Goal: Information Seeking & Learning: Learn about a topic

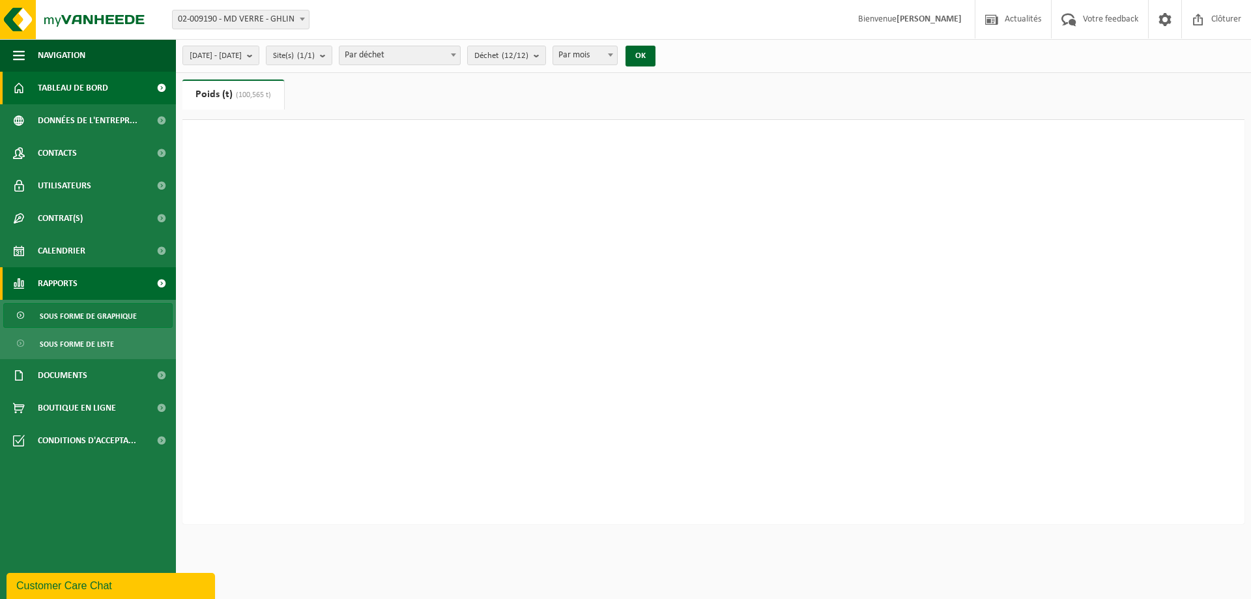
click at [61, 91] on span "Tableau de bord" at bounding box center [73, 88] width 70 height 33
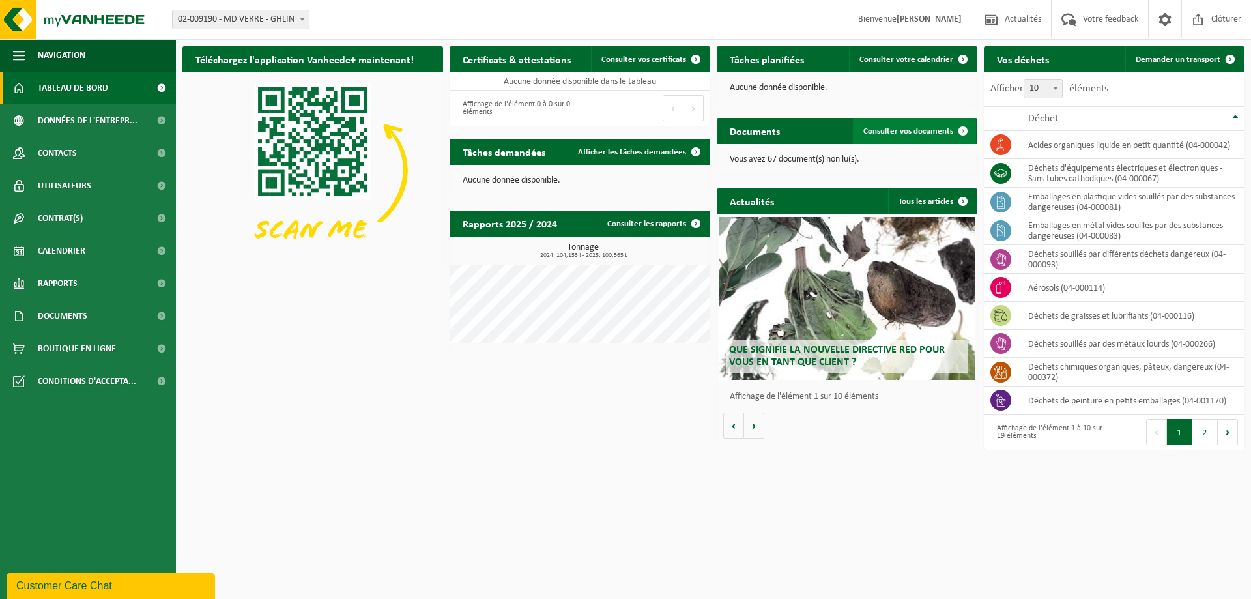
click at [921, 132] on span "Consulter vos documents" at bounding box center [908, 131] width 90 height 8
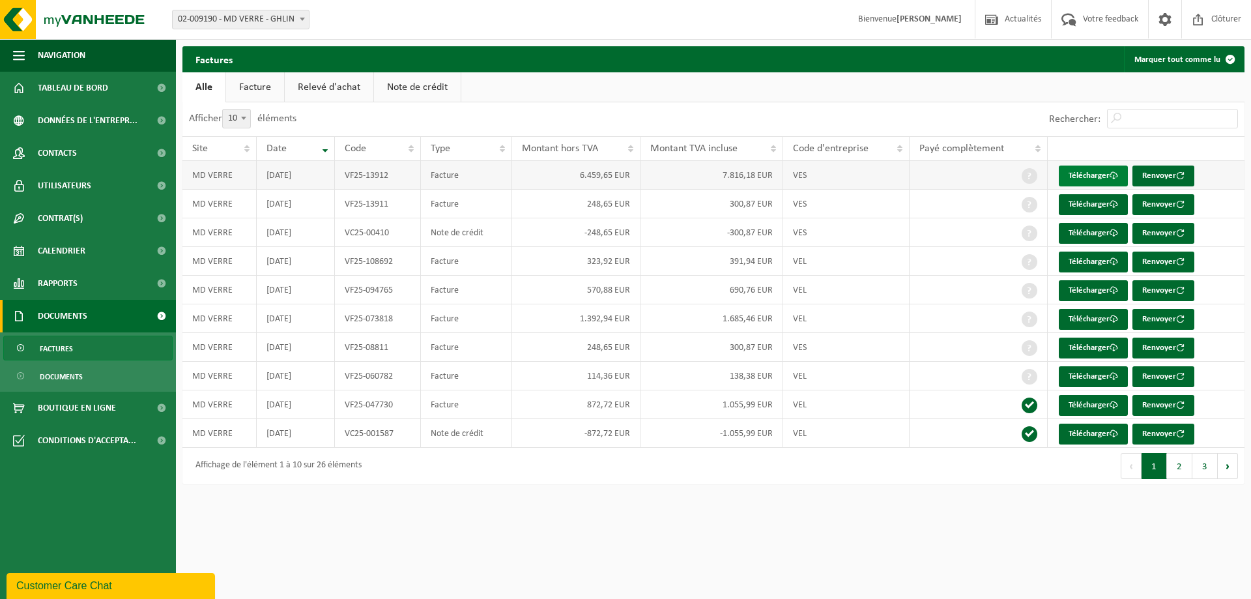
click at [1107, 167] on link "Télécharger" at bounding box center [1093, 176] width 69 height 21
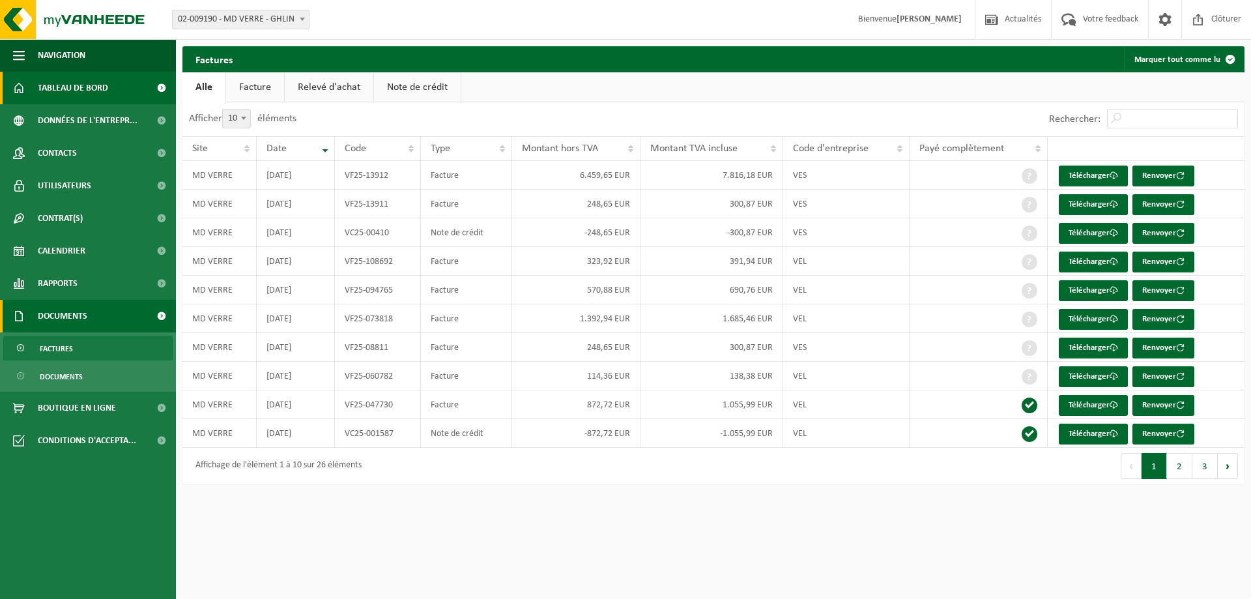
click at [75, 90] on span "Tableau de bord" at bounding box center [73, 88] width 70 height 33
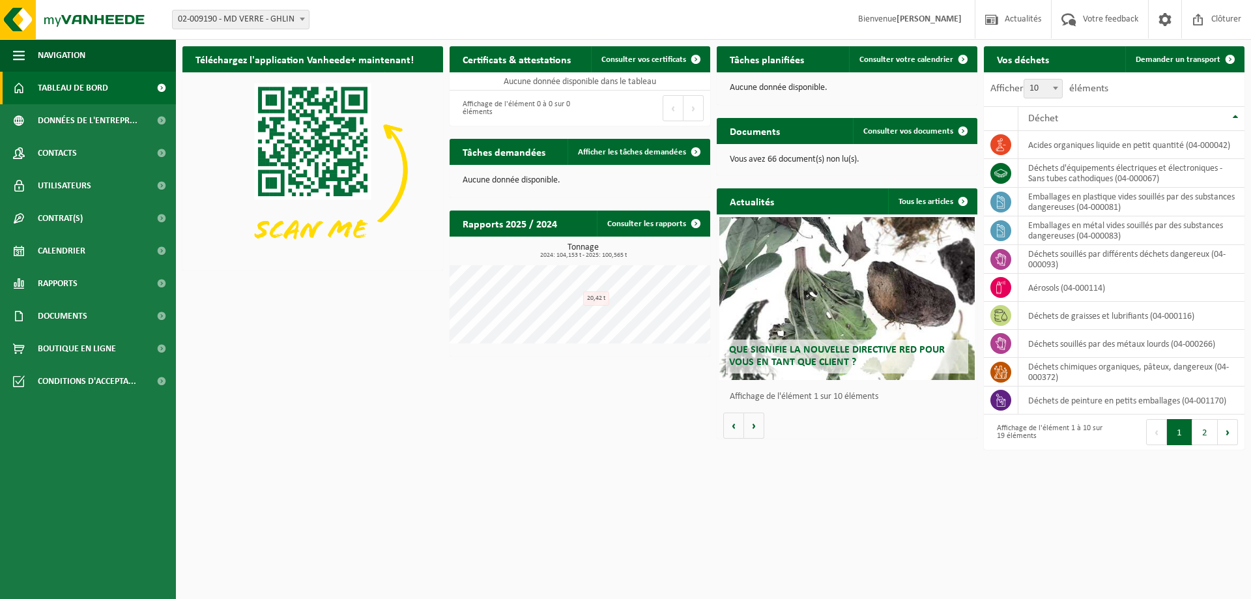
click at [1043, 64] on h2 "Vos déchets" at bounding box center [1023, 58] width 78 height 25
click at [1078, 59] on div "Vos déchets Demander un transport" at bounding box center [1114, 59] width 261 height 26
click at [1053, 119] on span "Déchet" at bounding box center [1043, 118] width 30 height 10
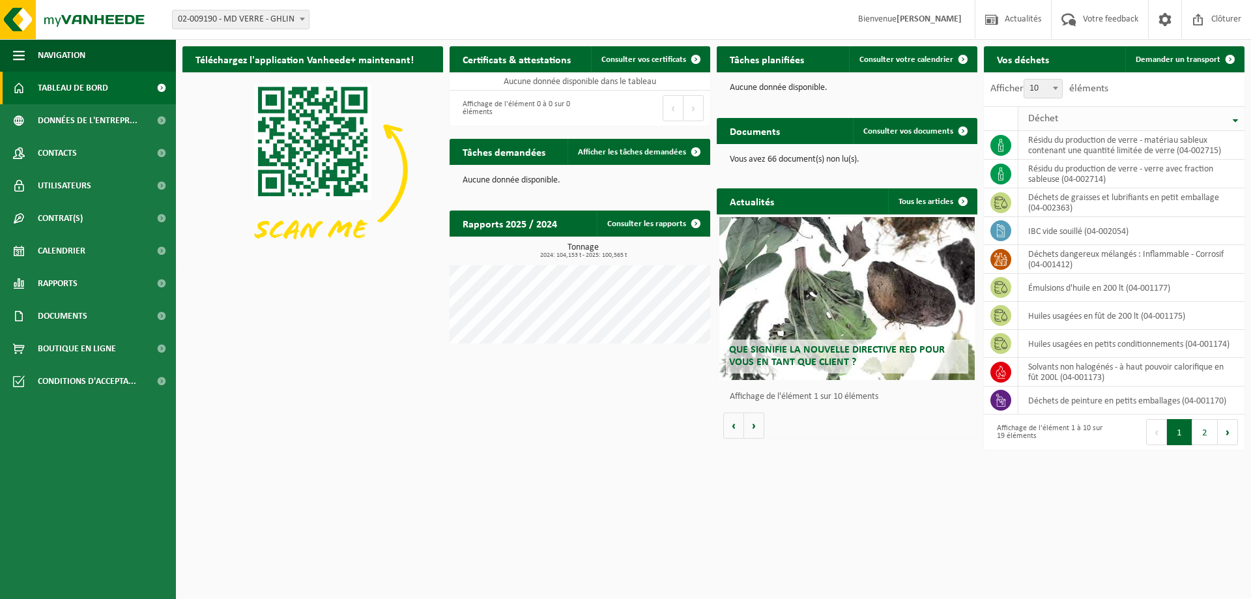
click at [1053, 119] on span "Déchet" at bounding box center [1043, 118] width 30 height 10
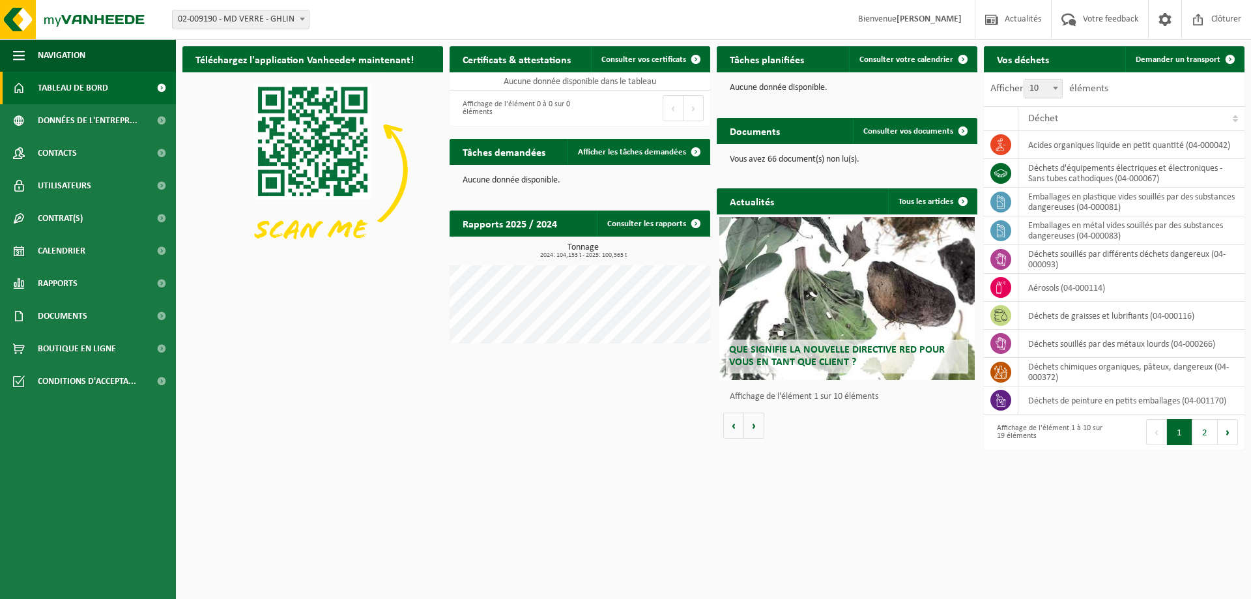
click at [1002, 58] on h2 "Vos déchets" at bounding box center [1023, 58] width 78 height 25
click at [156, 83] on span at bounding box center [161, 88] width 29 height 33
click at [669, 218] on link "Consulter les rapports" at bounding box center [653, 223] width 112 height 26
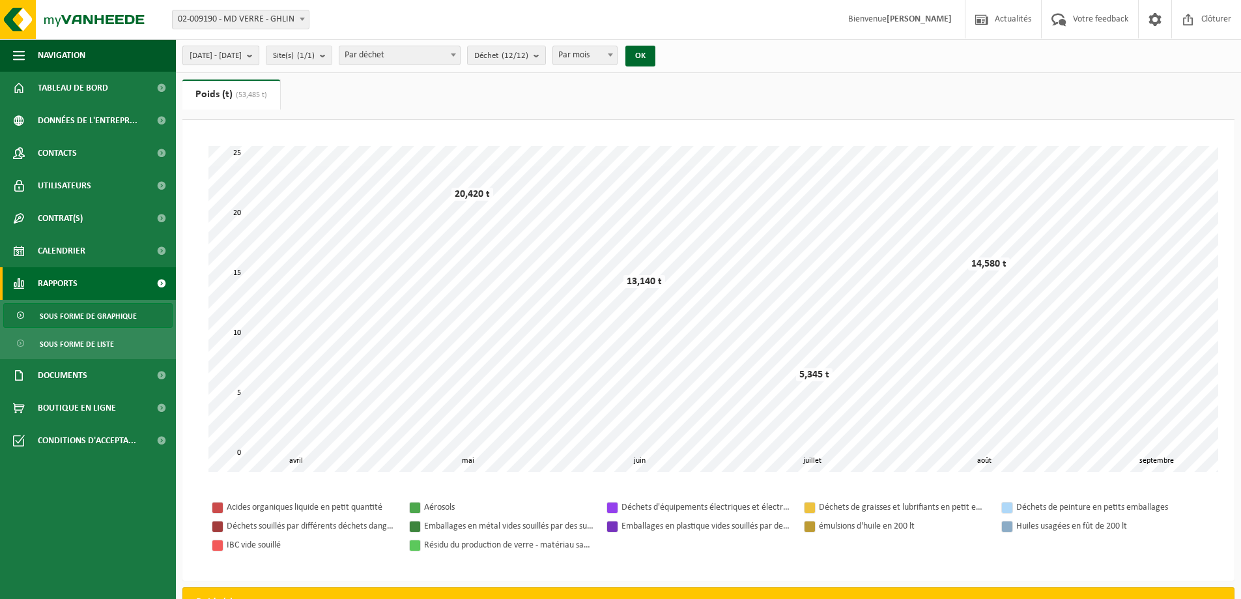
click at [259, 63] on b "submit" at bounding box center [253, 55] width 12 height 18
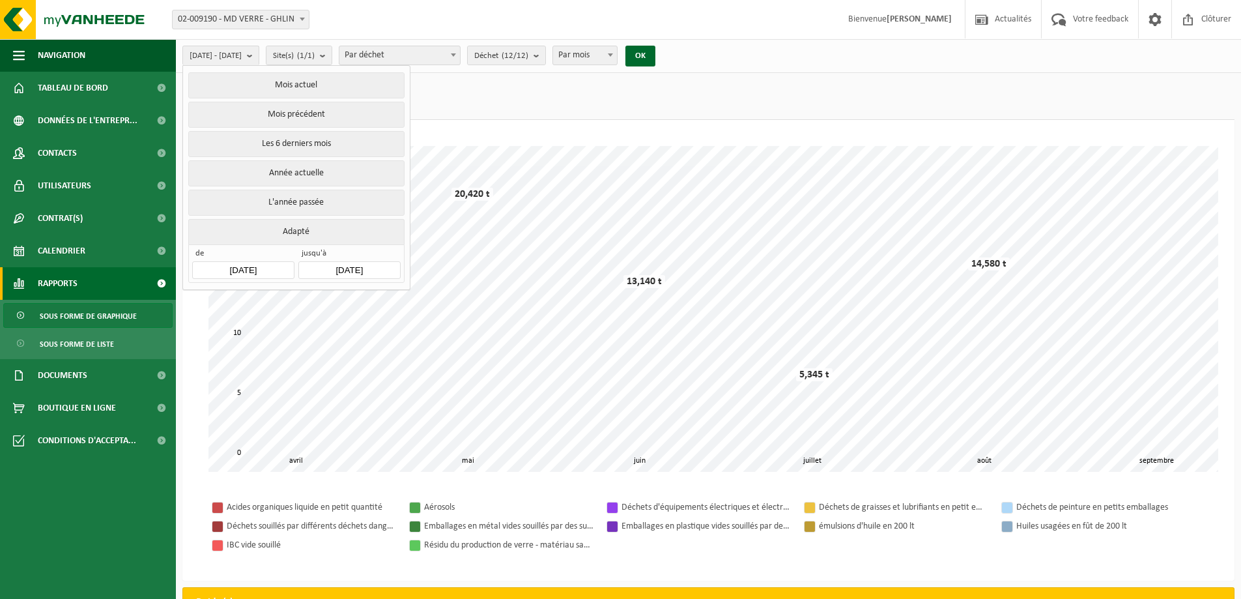
click at [418, 57] on span "Par déchet" at bounding box center [400, 55] width 121 height 18
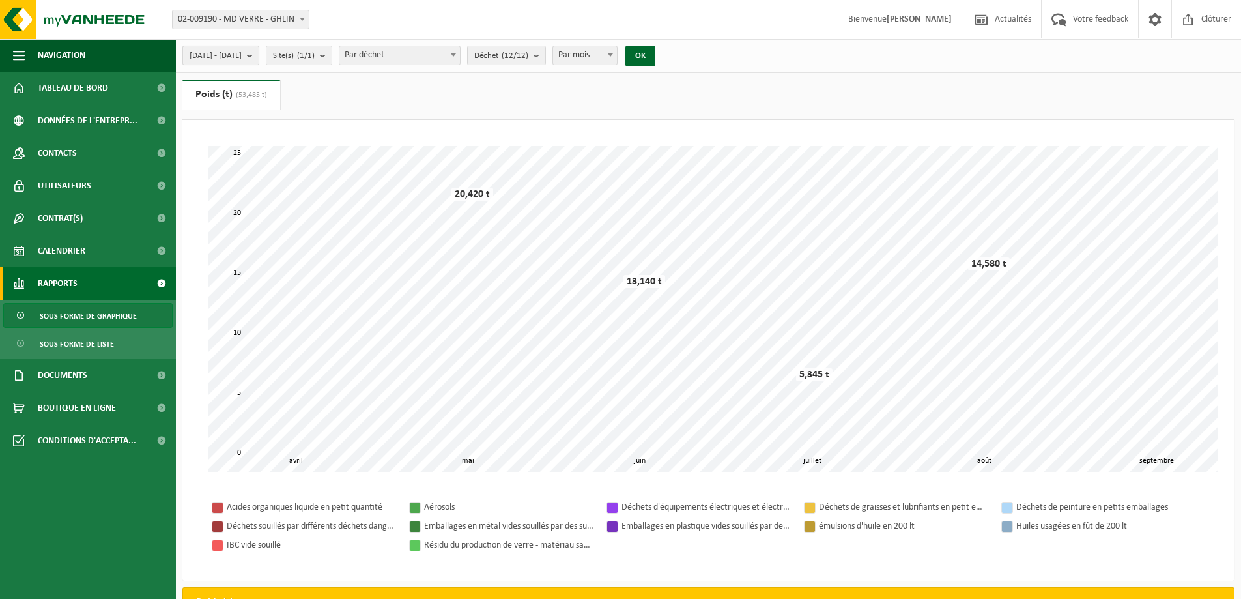
click at [259, 53] on button "[DATE] - [DATE]" at bounding box center [220, 56] width 77 height 20
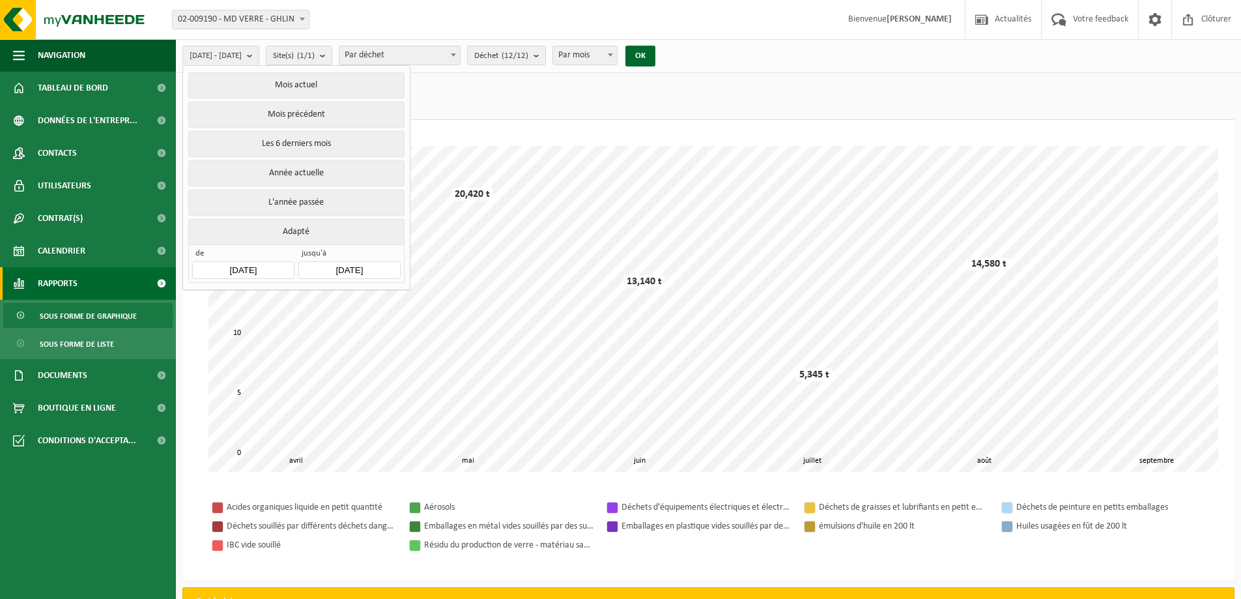
click at [300, 213] on li "L'année passée" at bounding box center [296, 204] width 220 height 29
click at [301, 203] on button "L'année passée" at bounding box center [296, 203] width 216 height 26
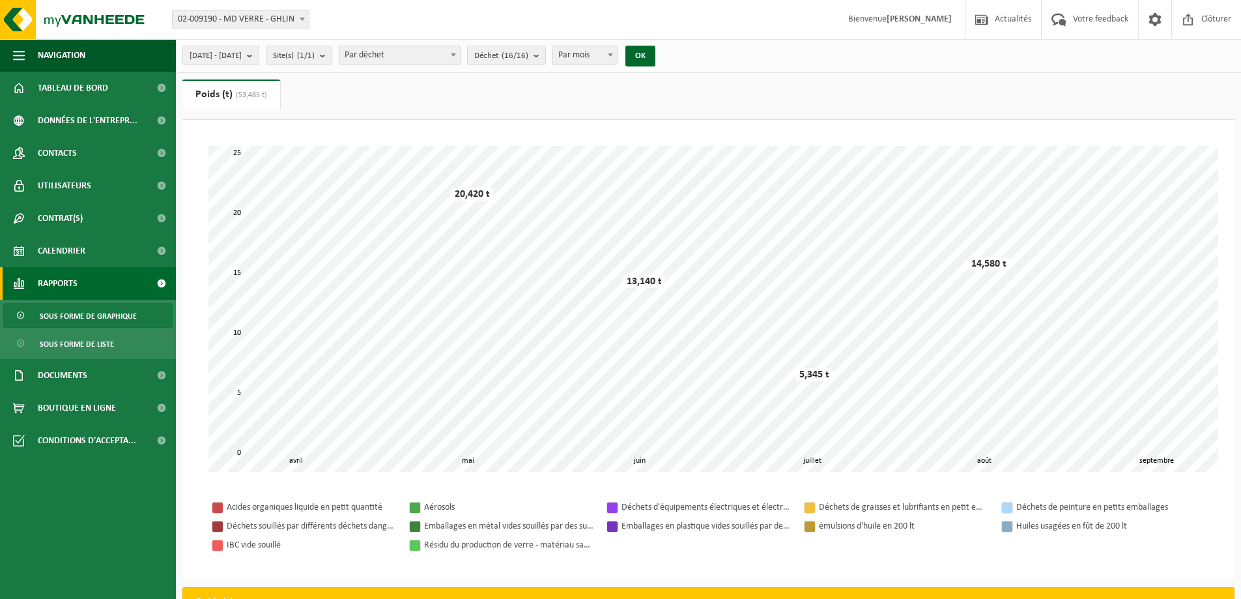
click at [460, 56] on span "Par déchet" at bounding box center [400, 55] width 121 height 18
click at [528, 55] on count "(16/16)" at bounding box center [515, 55] width 27 height 8
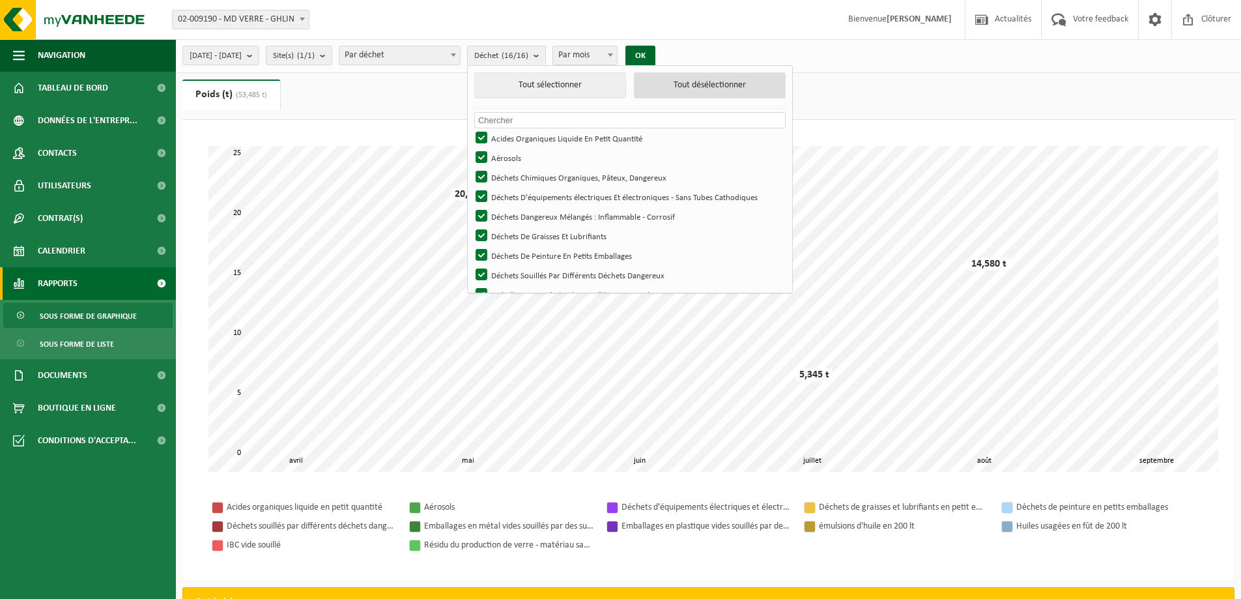
click at [737, 85] on button "Tout désélectionner" at bounding box center [710, 85] width 152 height 26
checkbox input "false"
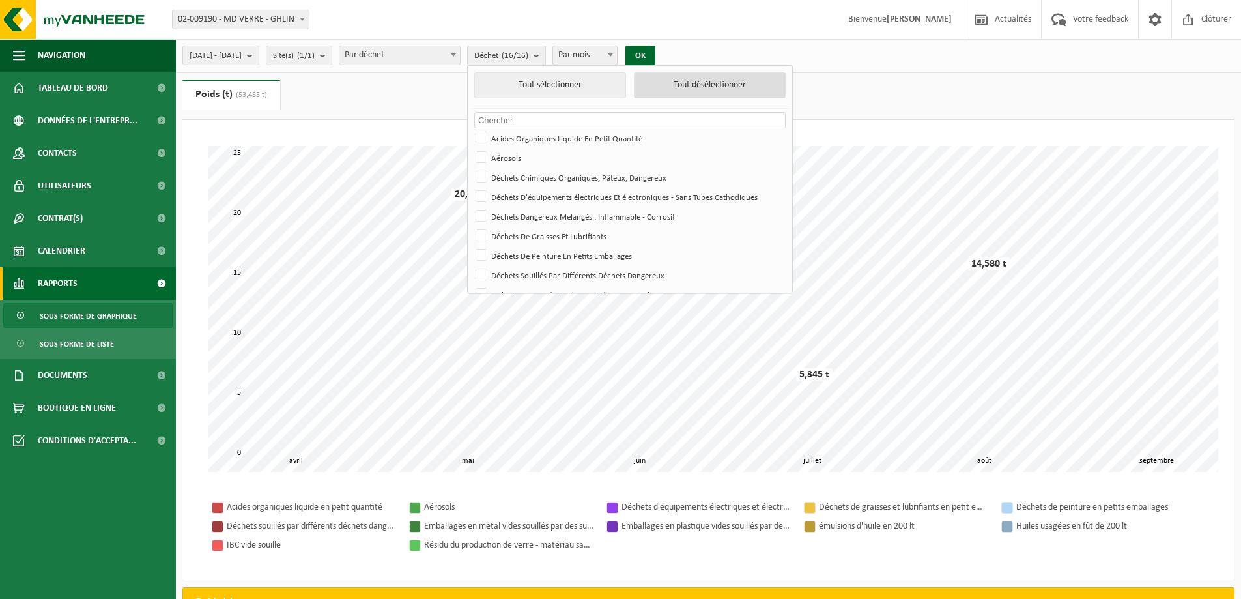
checkbox input "false"
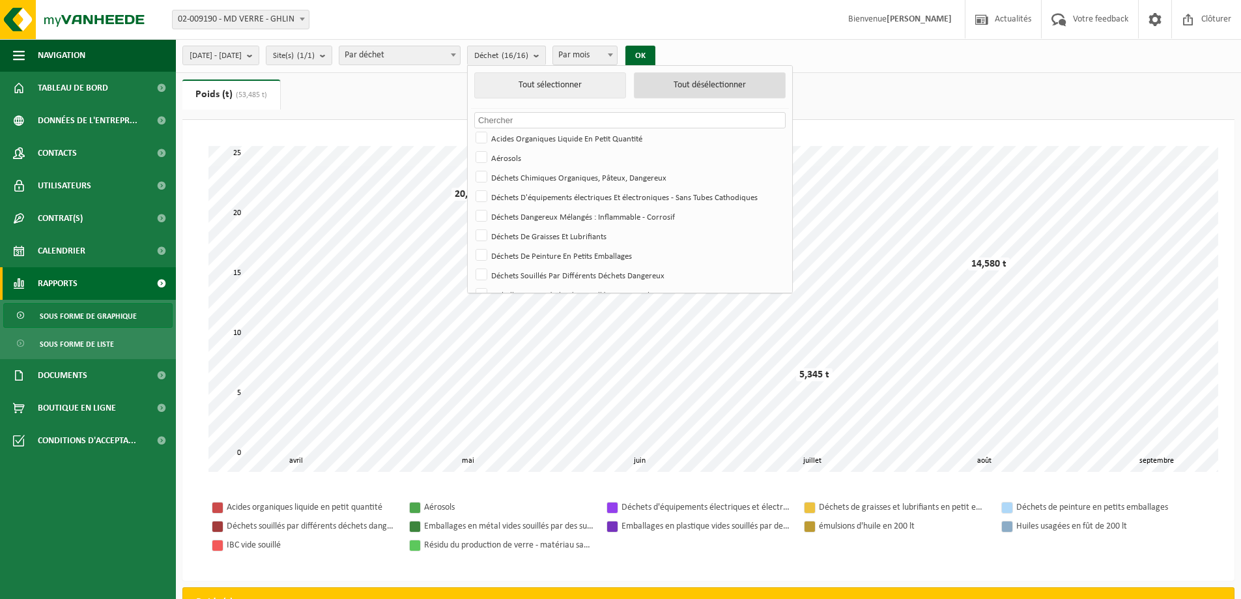
checkbox input "false"
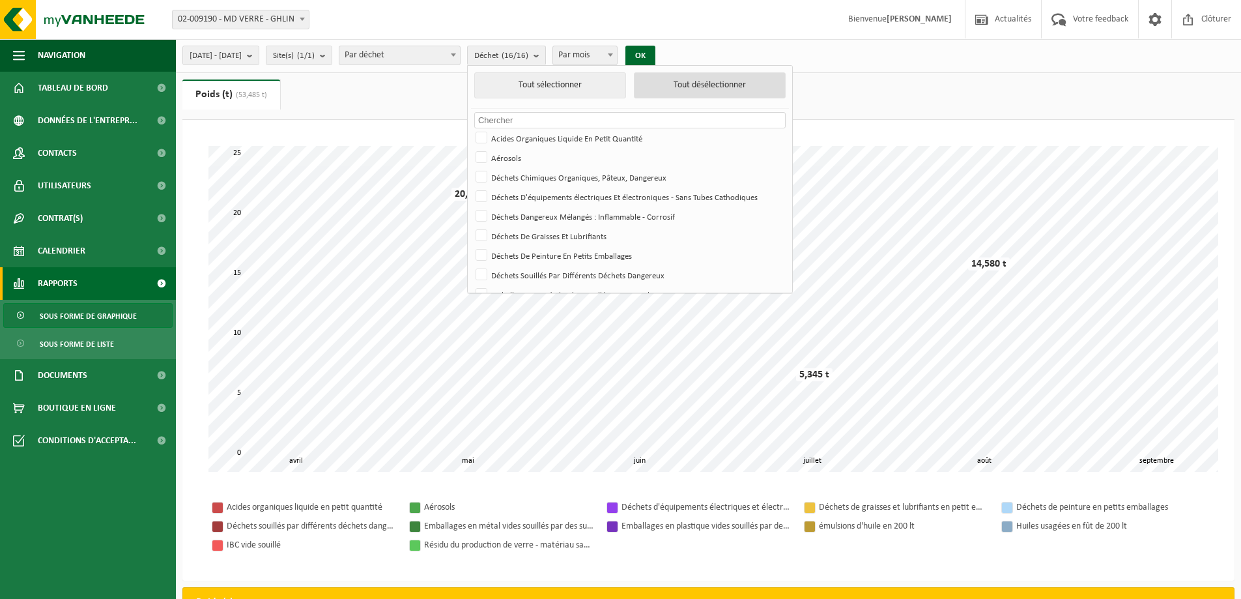
checkbox input "false"
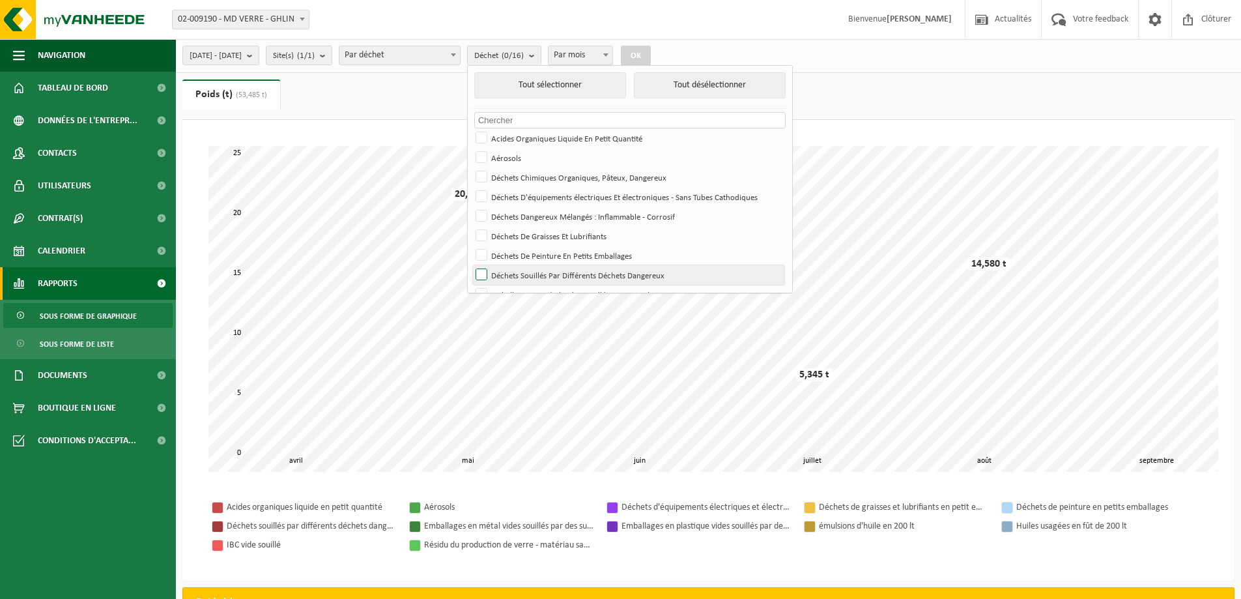
scroll to position [130, 0]
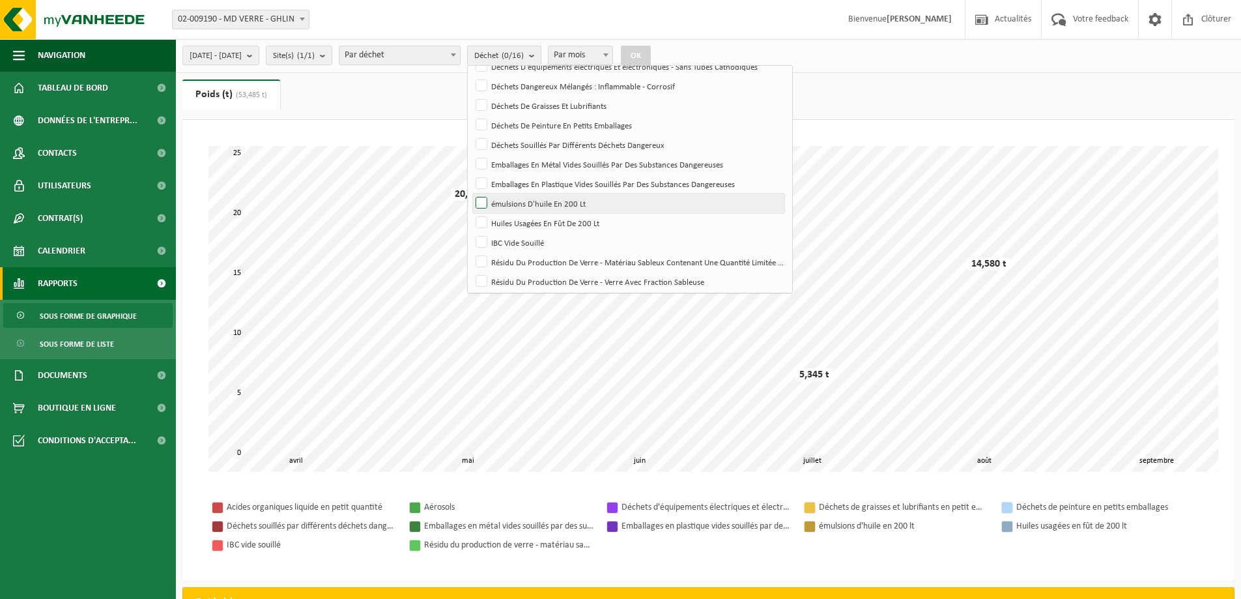
click at [522, 205] on label "émulsions D'huile En 200 Lt" at bounding box center [628, 204] width 311 height 20
click at [471, 194] on input "émulsions D'huile En 200 Lt" at bounding box center [470, 193] width 1 height 1
checkbox input "true"
click at [651, 46] on button "OK" at bounding box center [636, 56] width 30 height 21
